Goal: Task Accomplishment & Management: Complete application form

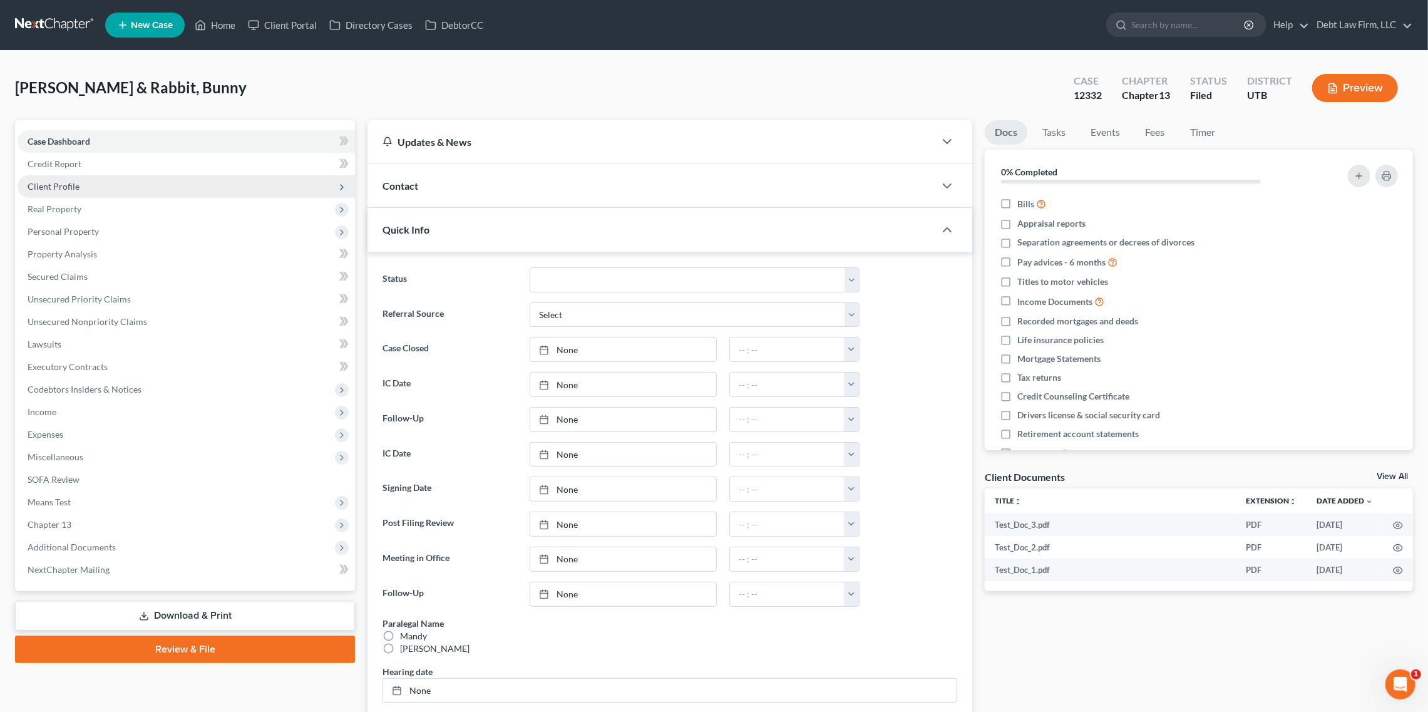
click at [185, 190] on span "Client Profile" at bounding box center [186, 186] width 337 height 23
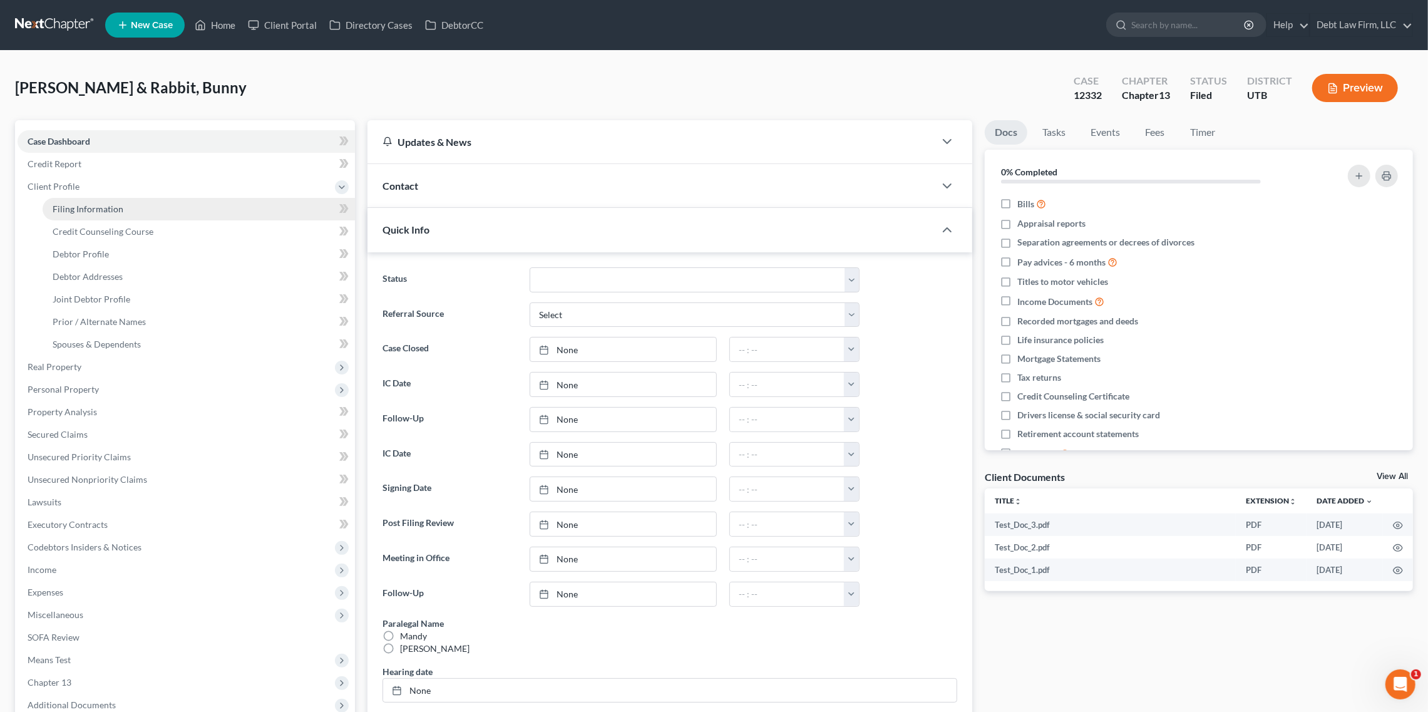
click at [242, 212] on link "Filing Information" at bounding box center [199, 209] width 312 height 23
select select "1"
select select "3"
select select "36"
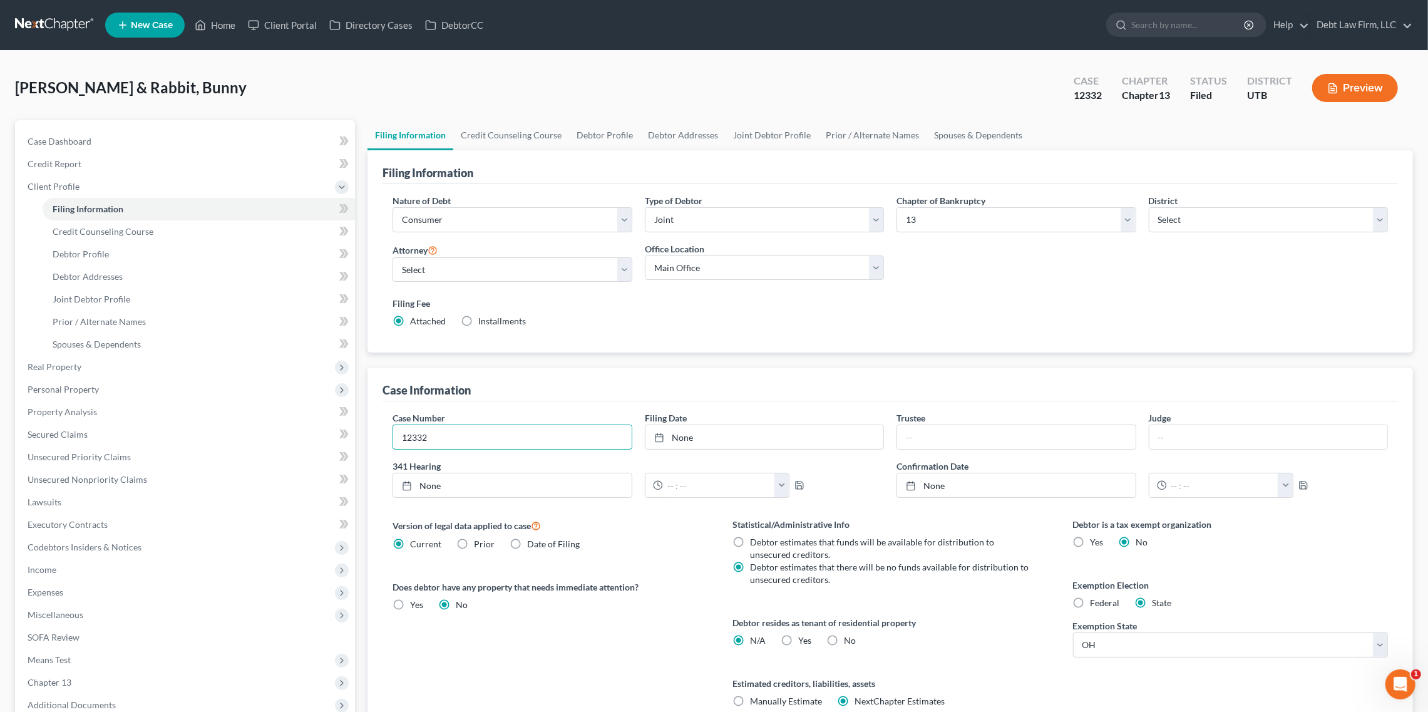
drag, startPoint x: 468, startPoint y: 443, endPoint x: 357, endPoint y: 406, distance: 116.0
click at [357, 406] on div "Petition Navigation Case Dashboard Payments Invoices Payments Payments Credit R…" at bounding box center [714, 470] width 1410 height 701
click at [162, 141] on link "Case Dashboard" at bounding box center [186, 141] width 337 height 23
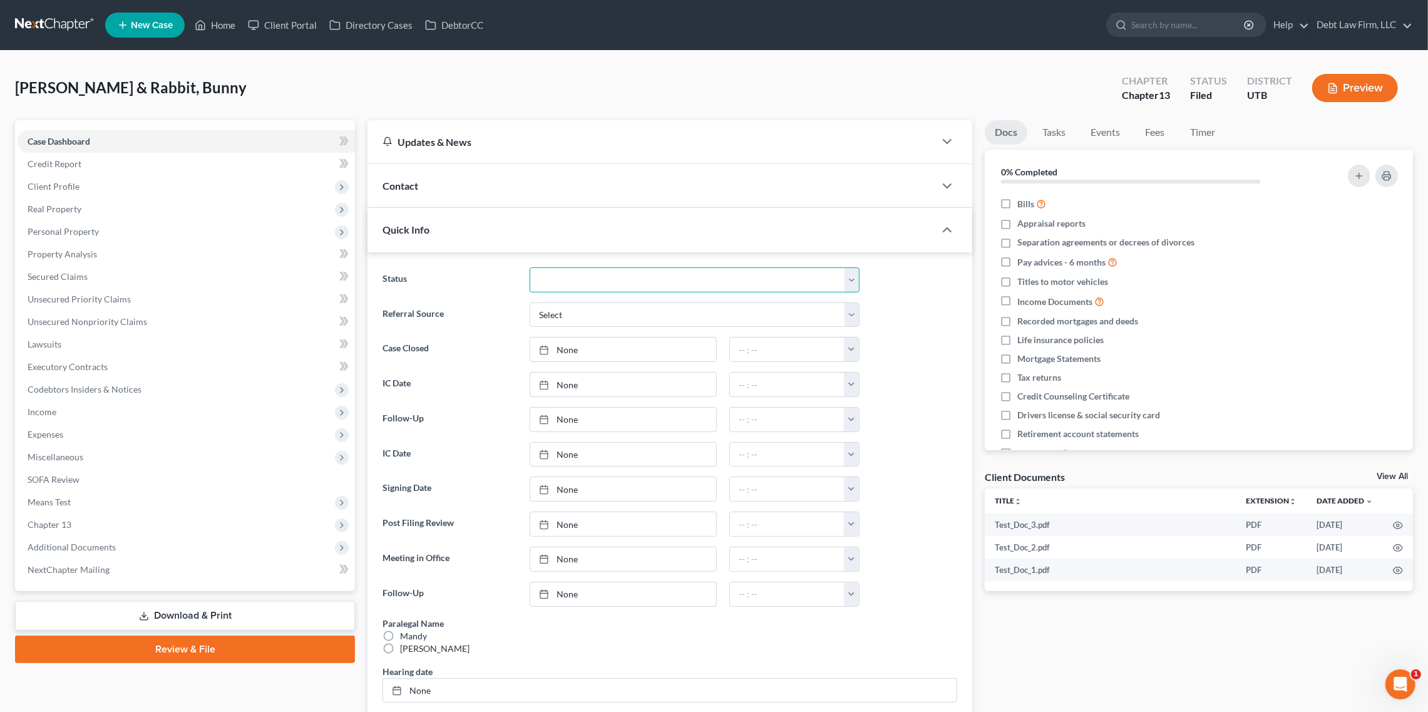
click at [590, 284] on select "Closed Deceased Discharged Discharged & Reported Discharge Litigation Dismissal…" at bounding box center [695, 279] width 330 height 25
select select "12"
click at [530, 267] on select "Closed Deceased Discharged Discharged & Reported Discharge Litigation Dismissal…" at bounding box center [695, 279] width 330 height 25
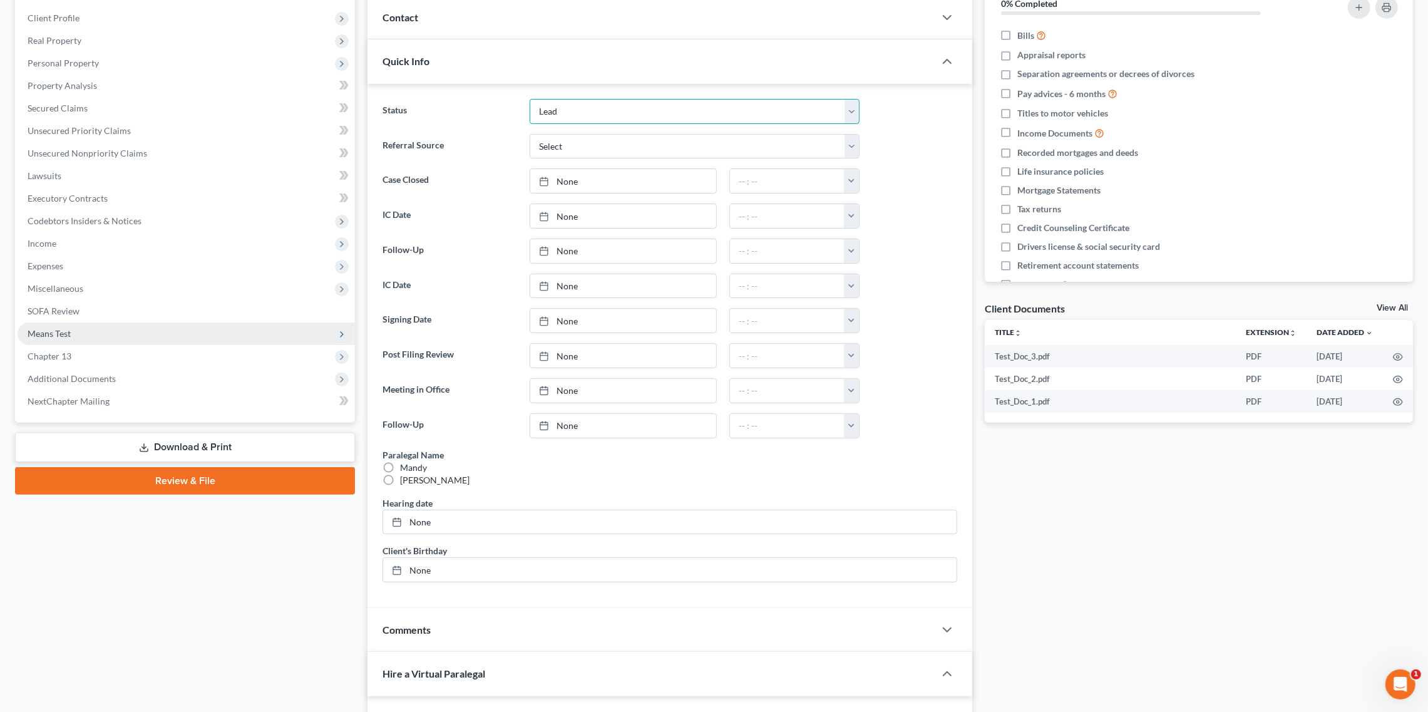
scroll to position [192, 0]
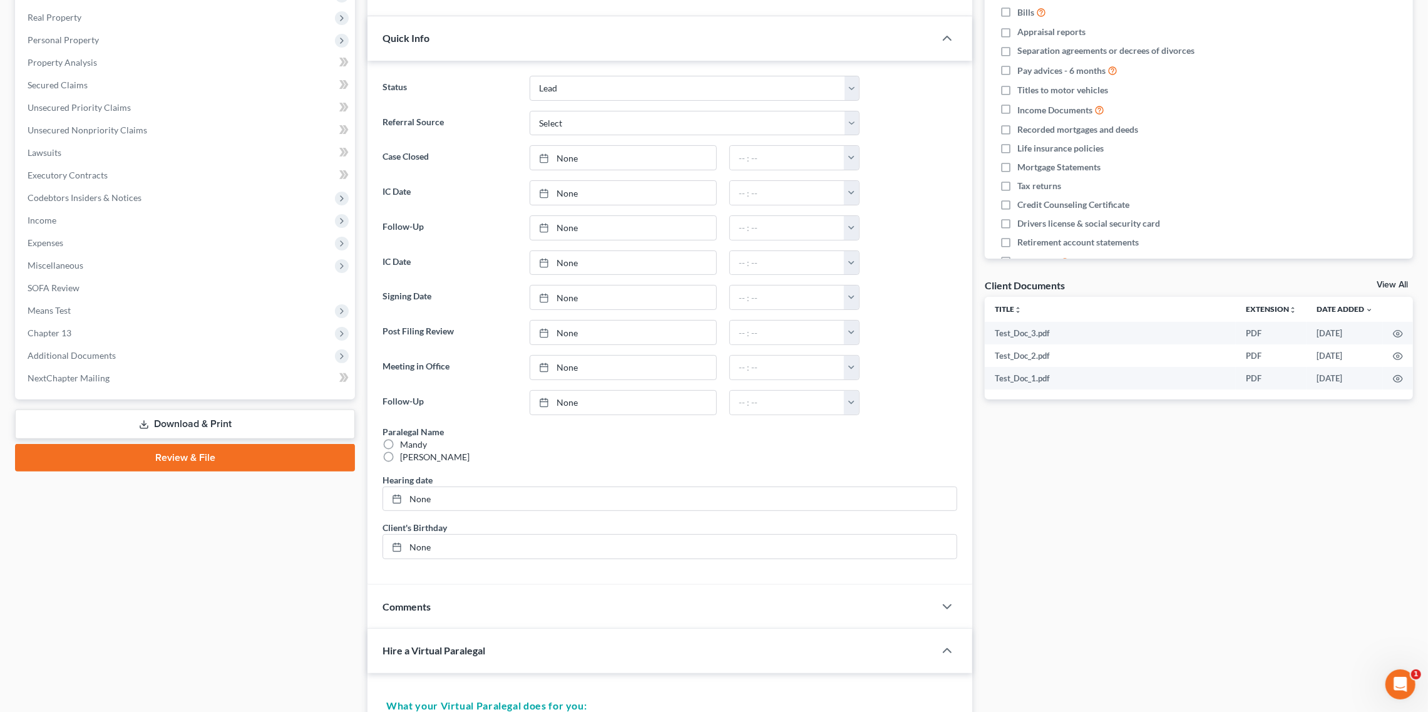
click at [155, 465] on link "Review & File" at bounding box center [185, 458] width 340 height 28
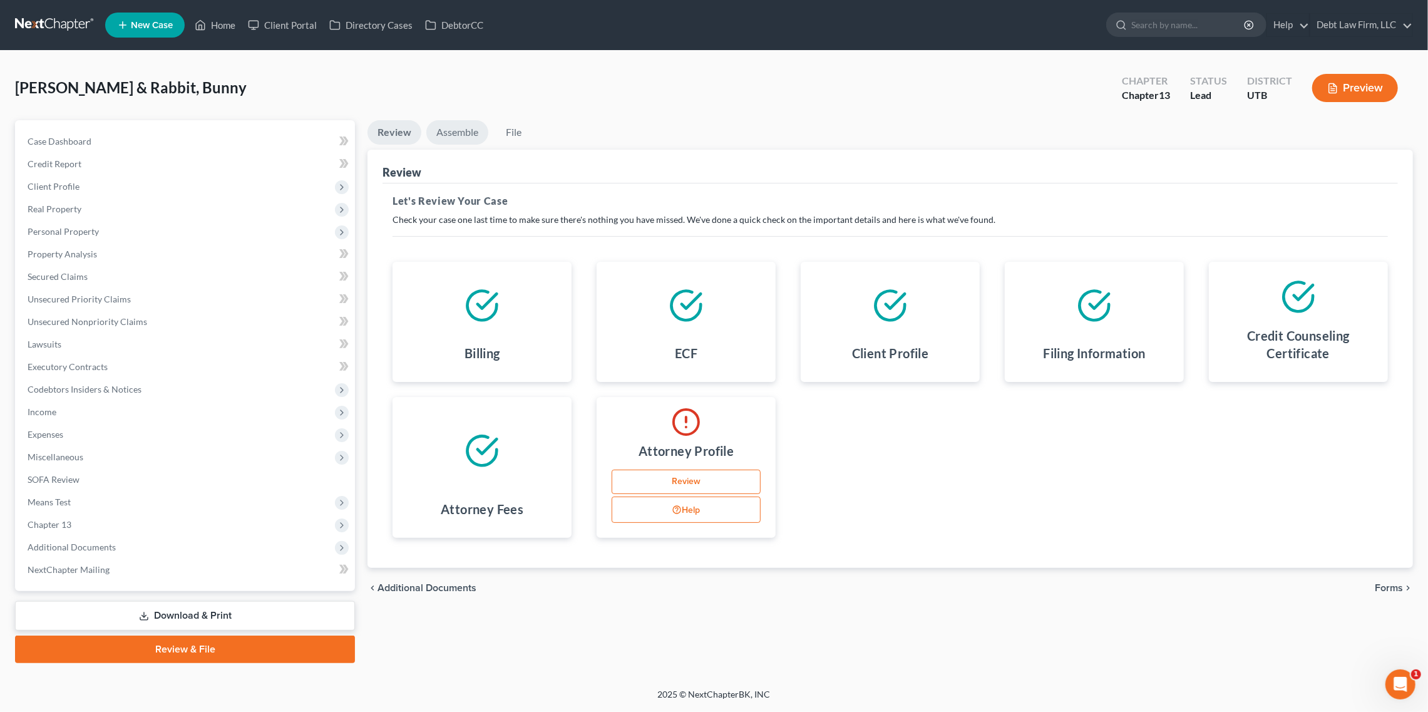
click at [458, 131] on link "Assemble" at bounding box center [457, 132] width 62 height 24
click at [455, 137] on link "Assemble" at bounding box center [457, 132] width 62 height 24
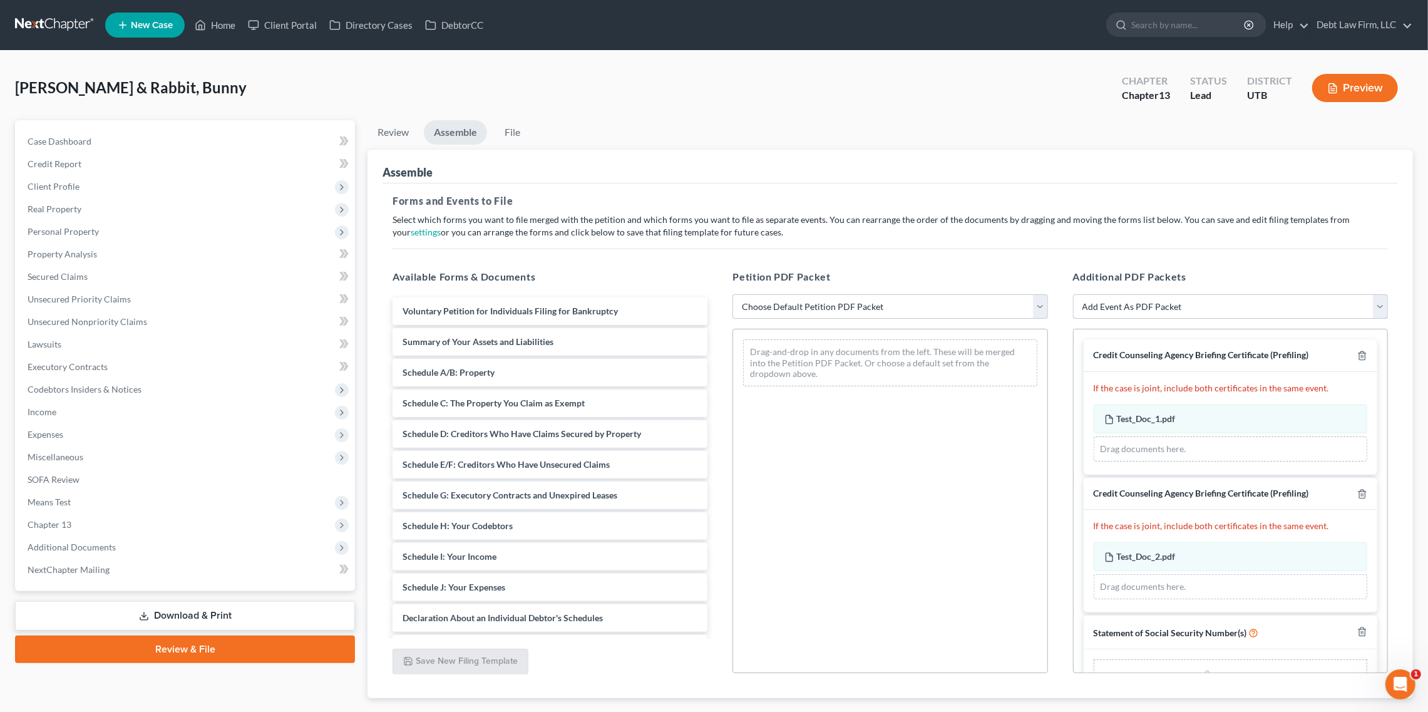
click at [1213, 311] on select "Add Event As PDF Packet Affidavit/Declaration Amended Document Amended Schedule…" at bounding box center [1230, 306] width 315 height 25
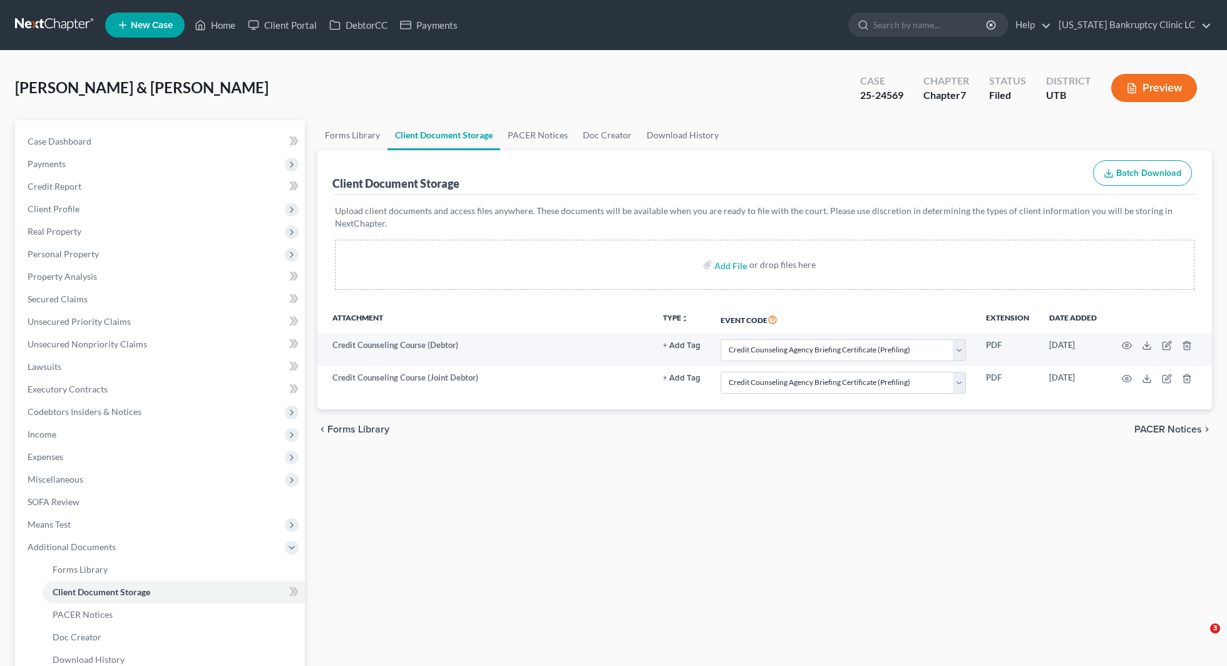
select select "30"
